Goal: Navigation & Orientation: Find specific page/section

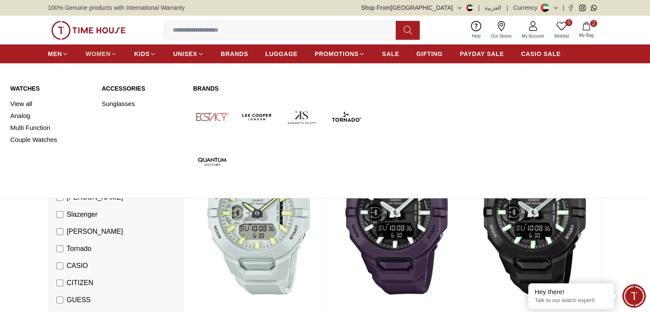
drag, startPoint x: 0, startPoint y: 0, endPoint x: 93, endPoint y: 51, distance: 106.1
click at [93, 51] on span "WOMEN" at bounding box center [97, 54] width 25 height 9
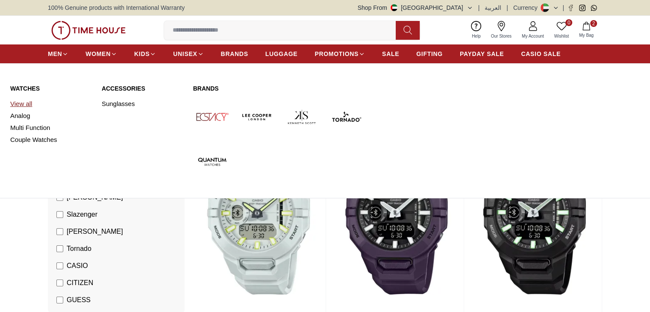
click at [21, 104] on link "View all" at bounding box center [50, 104] width 81 height 12
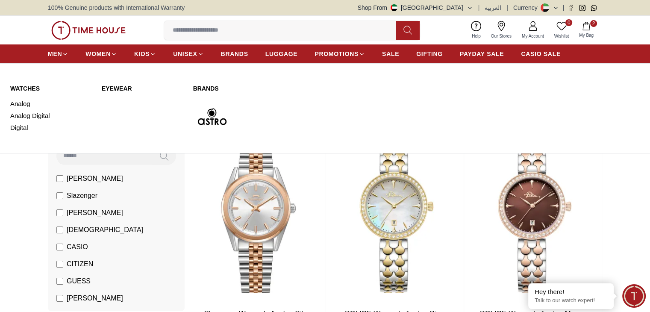
click at [28, 88] on link "WATCHES" at bounding box center [50, 88] width 81 height 9
